Goal: Information Seeking & Learning: Learn about a topic

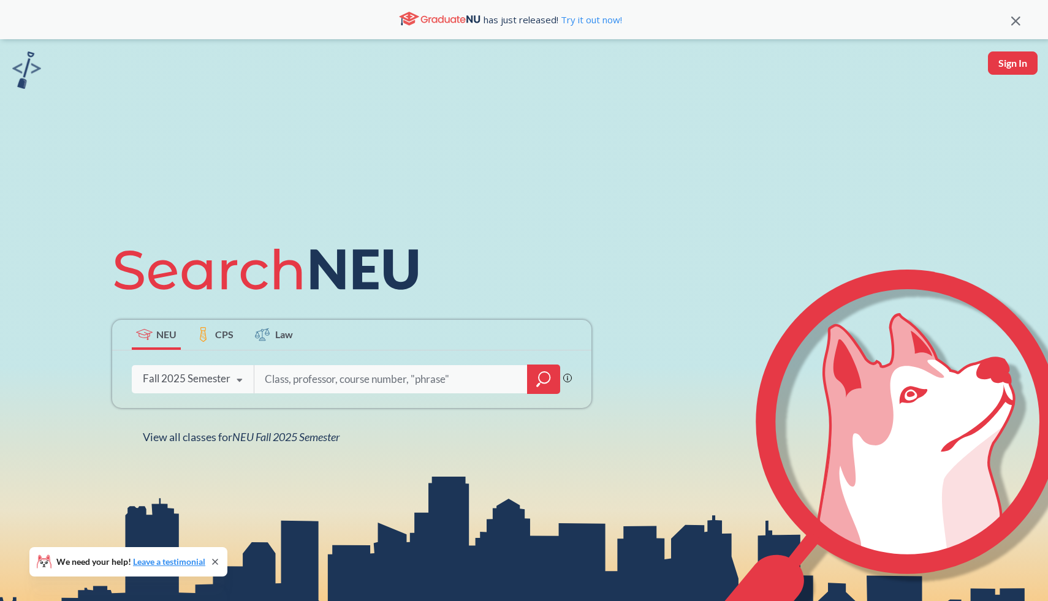
click at [295, 375] on input "search" at bounding box center [390, 379] width 255 height 26
type input "financial management"
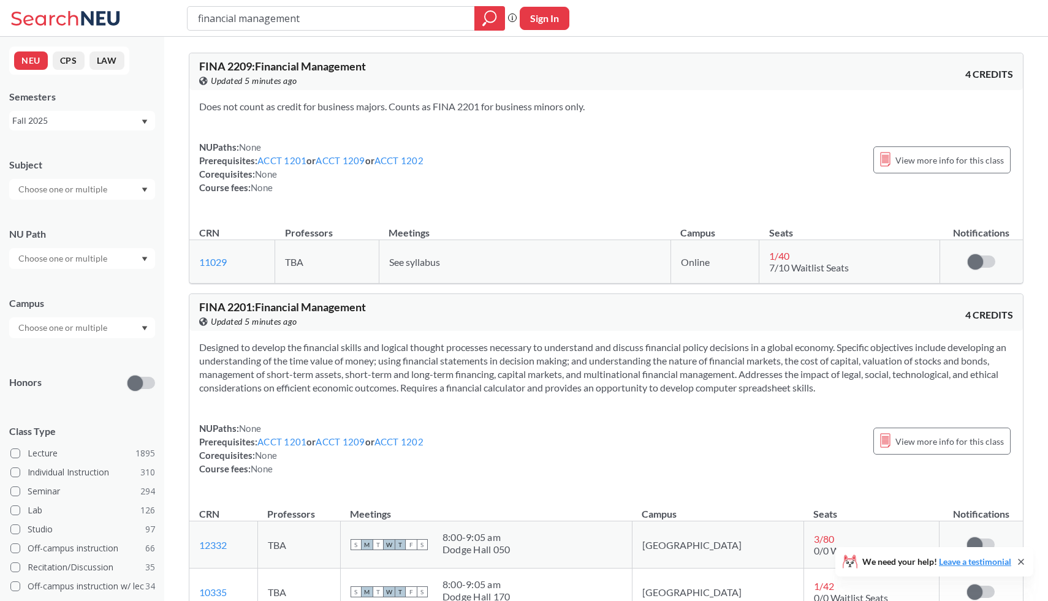
click at [108, 173] on div "Subject" at bounding box center [82, 173] width 146 height 54
click at [72, 325] on input "text" at bounding box center [63, 327] width 103 height 15
click at [70, 365] on span "( 13 )" at bounding box center [77, 366] width 15 height 10
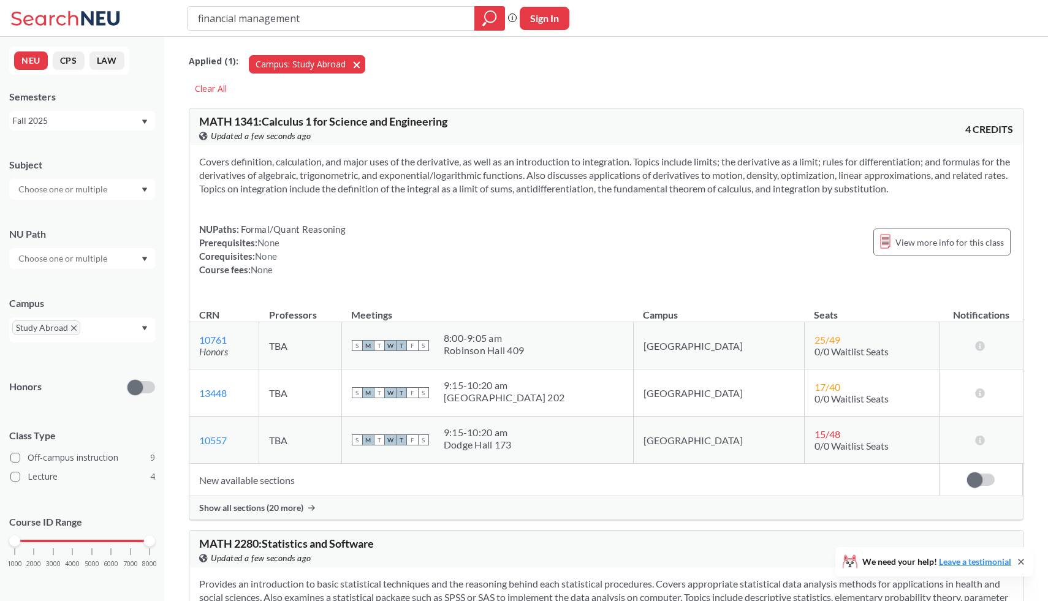
click at [361, 66] on span "button" at bounding box center [361, 64] width 0 height 12
